Goal: Information Seeking & Learning: Learn about a topic

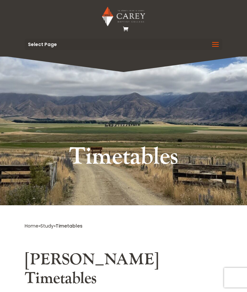
click at [54, 43] on span "Select Page" at bounding box center [42, 44] width 29 height 5
click at [212, 44] on span at bounding box center [215, 48] width 11 height 18
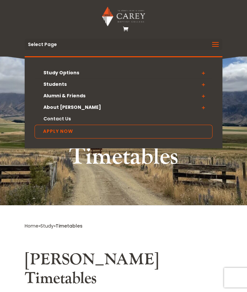
click at [130, 7] on img at bounding box center [123, 17] width 43 height 20
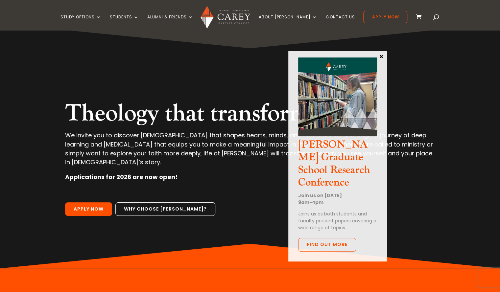
click at [247, 18] on span at bounding box center [436, 18] width 0 height 0
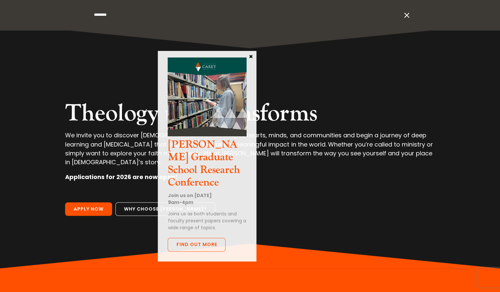
type input "********"
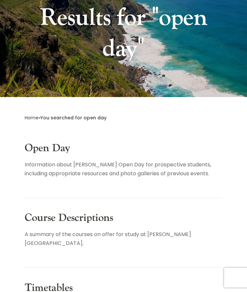
scroll to position [113, 0]
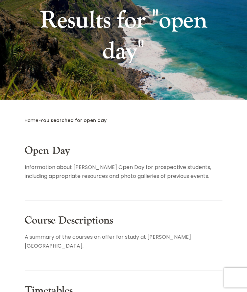
click at [50, 153] on link "Open Day" at bounding box center [48, 150] width 46 height 13
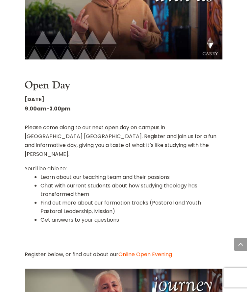
scroll to position [429, 0]
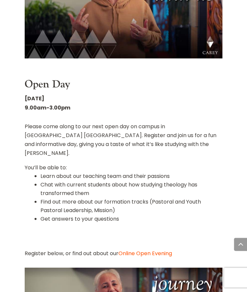
click at [134, 250] on link "Online Open Evening" at bounding box center [145, 254] width 54 height 8
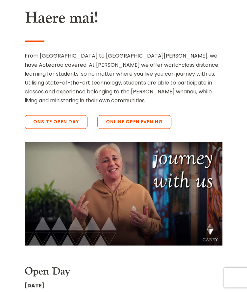
scroll to position [253, 0]
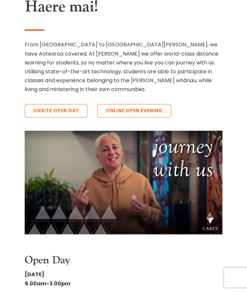
click at [193, 103] on div "Haere mai! From Cape Reinga to Rakiura Stewart Island, we have Aotearoa covered…" at bounding box center [124, 59] width 198 height 124
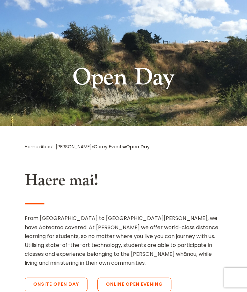
scroll to position [0, 0]
